Goal: Task Accomplishment & Management: Manage account settings

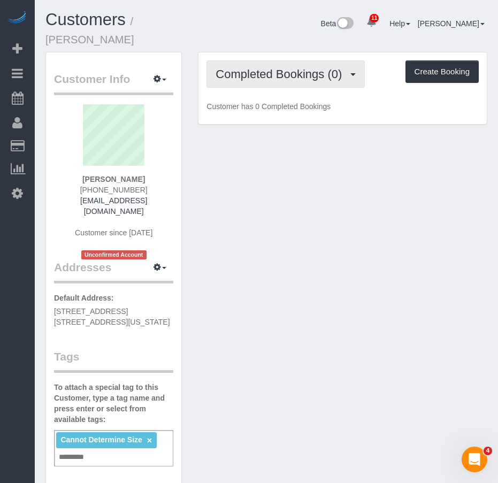
click at [269, 67] on span "Completed Bookings (0)" at bounding box center [280, 73] width 131 height 13
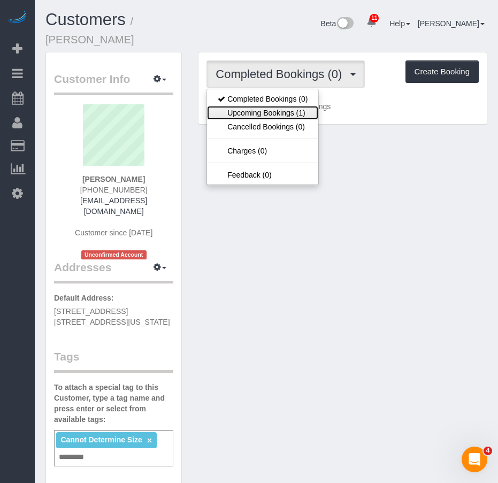
click at [262, 106] on link "Upcoming Bookings (1)" at bounding box center [262, 113] width 111 height 14
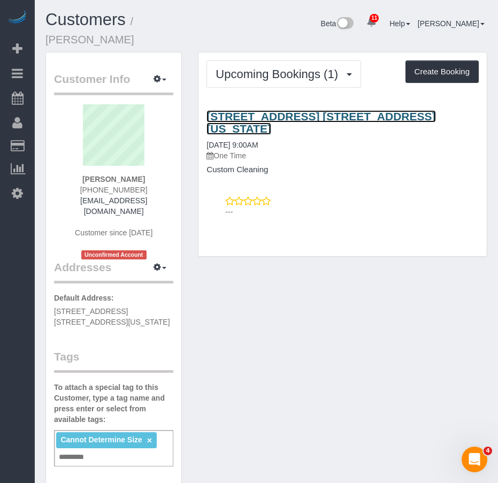
click at [255, 110] on link "225 East 73rd Street, Apt. 5a, New York, NY 10021" at bounding box center [320, 122] width 229 height 25
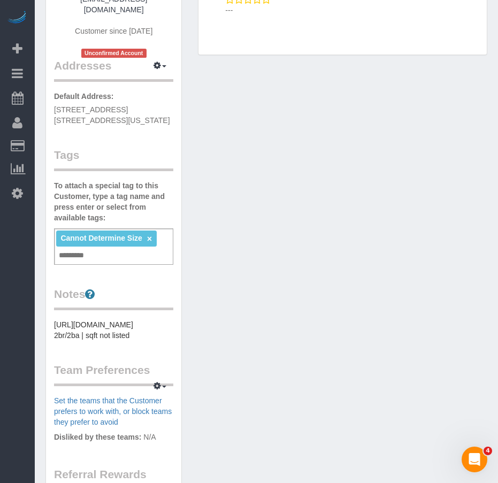
scroll to position [199, 0]
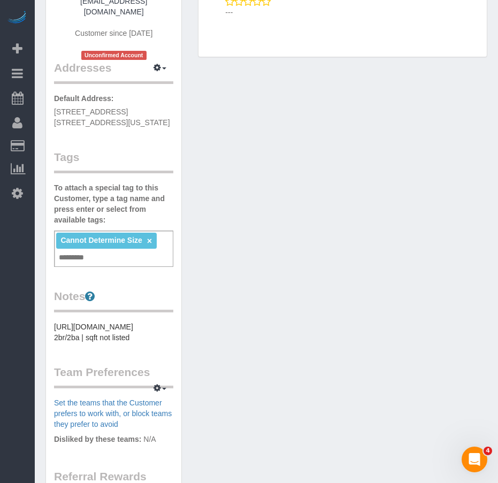
click at [96, 236] on div "Cannot Determine Size × Add a tag" at bounding box center [113, 248] width 119 height 36
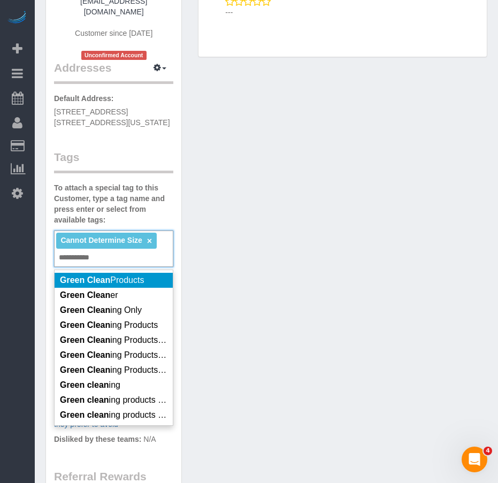
type input "**********"
click at [120, 275] on span "Green Clean Products" at bounding box center [102, 279] width 84 height 9
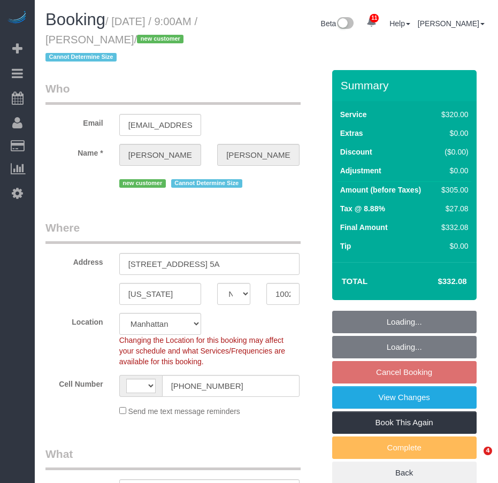
select select "NY"
select select "string:[GEOGRAPHIC_DATA]"
select select "string:stripe-pm_1RxZ9f4VGloSiKo7g3joOv9v"
select select "object:864"
select select "spot1"
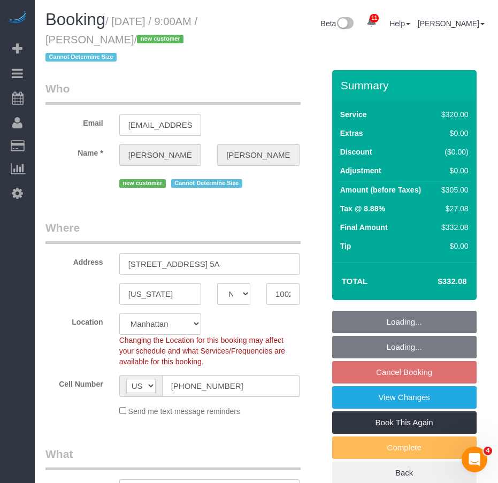
select select "number:89"
select select "number:72"
select select "number:15"
select select "number:5"
select select "object:1413"
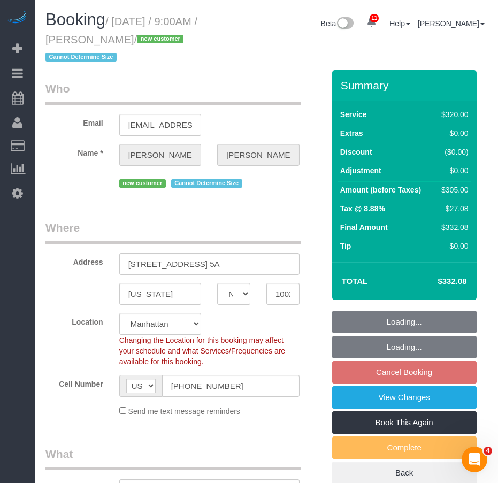
select select "240"
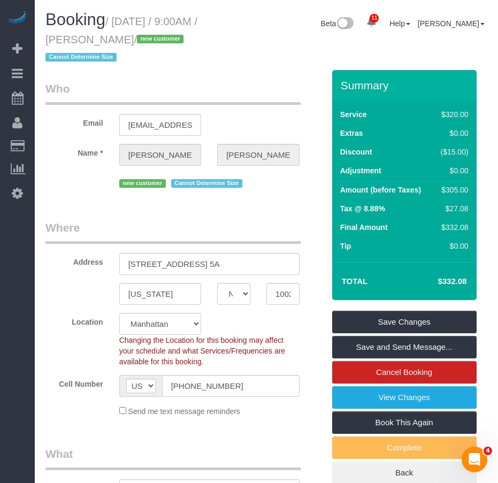
drag, startPoint x: 115, startPoint y: 20, endPoint x: 163, endPoint y: 36, distance: 50.0
click at [166, 35] on small "/ [DATE] / 9:00AM / [PERSON_NAME] / new customer Cannot Determine Size" at bounding box center [121, 39] width 152 height 48
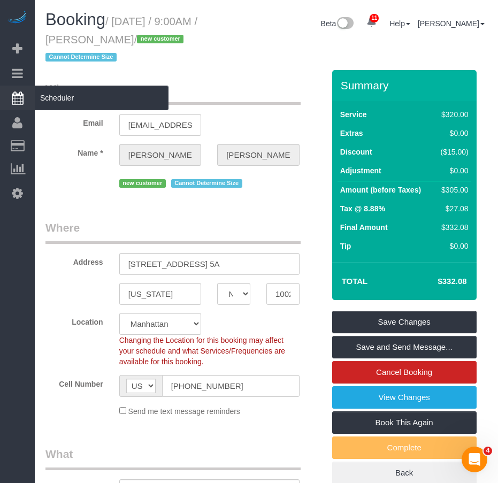
copy small "[DATE] / 9:00AM / [PERSON_NAME]"
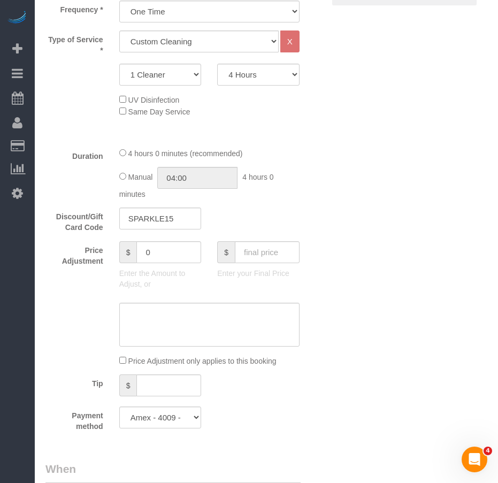
scroll to position [534, 0]
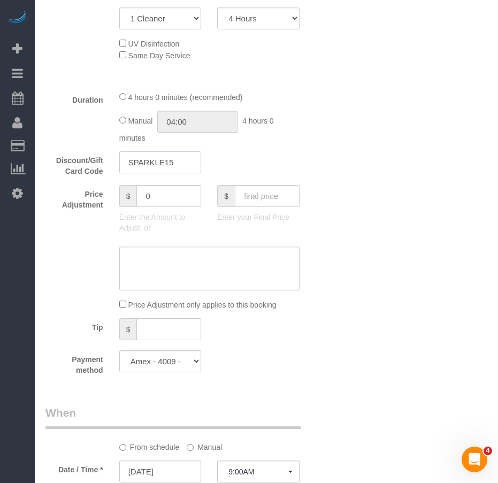
drag, startPoint x: 129, startPoint y: 163, endPoint x: 180, endPoint y: 160, distance: 50.3
click at [180, 160] on input "SPARKLE15" at bounding box center [160, 162] width 82 height 22
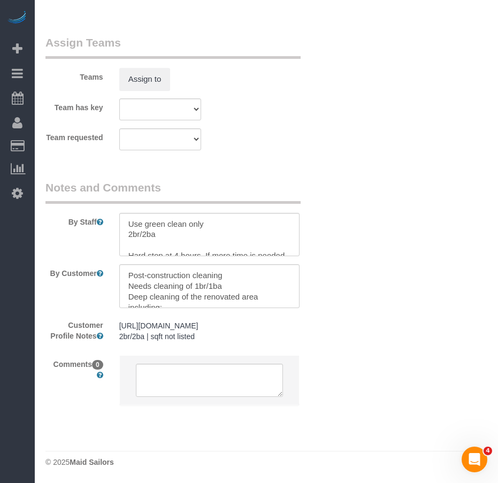
scroll to position [1331, 0]
